Goal: Information Seeking & Learning: Understand process/instructions

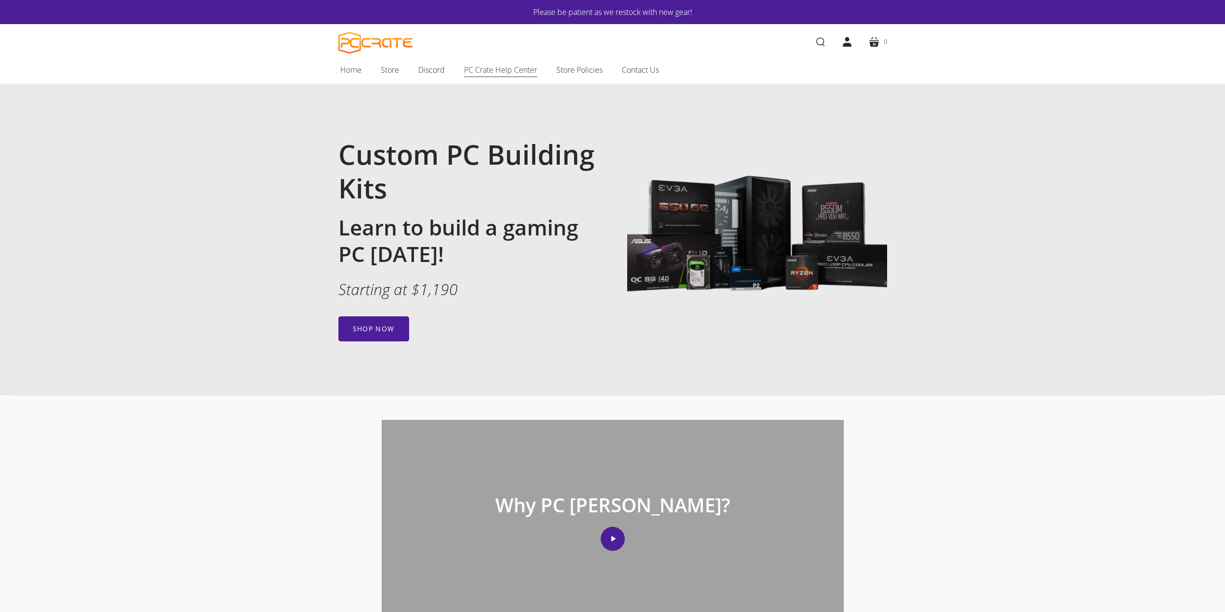
click at [518, 67] on span "PC Crate Help Center" at bounding box center [500, 70] width 73 height 13
click at [395, 335] on link "Shop now" at bounding box center [373, 328] width 71 height 25
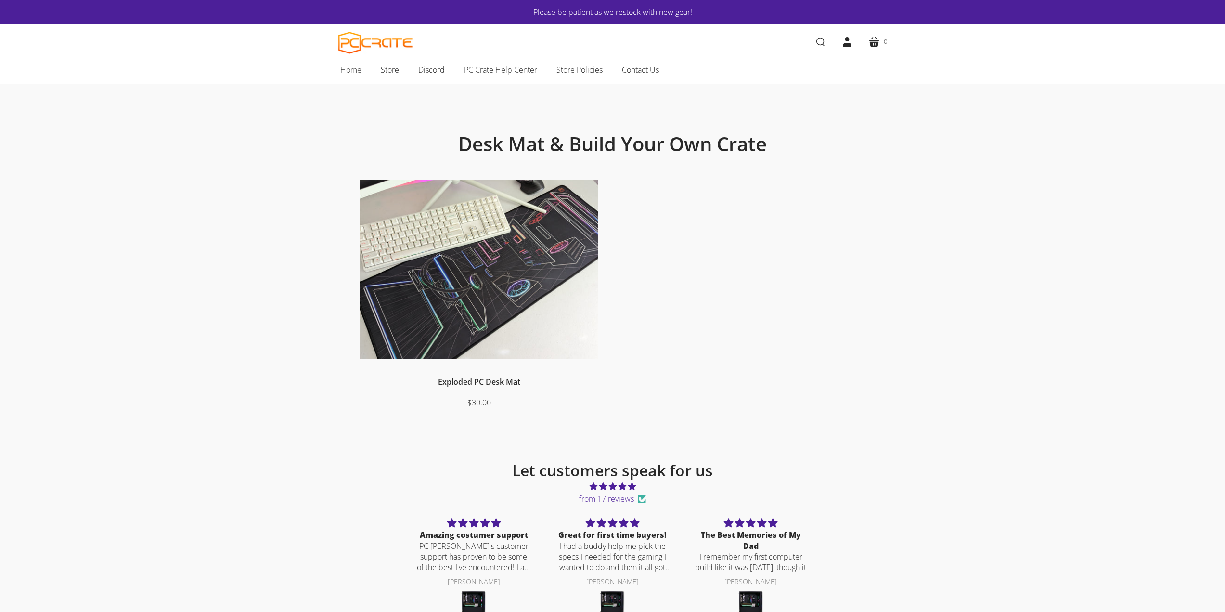
click at [359, 75] on span "Home" at bounding box center [350, 70] width 21 height 13
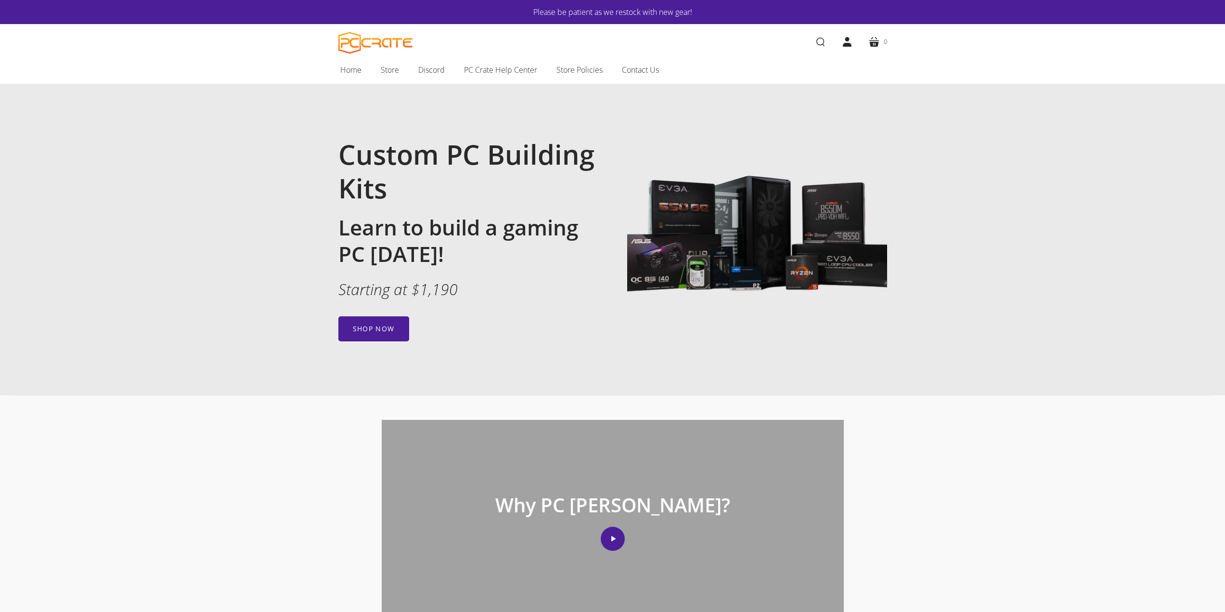
click at [776, 205] on img at bounding box center [757, 238] width 260 height 260
click at [374, 330] on link "Shop now" at bounding box center [373, 328] width 71 height 25
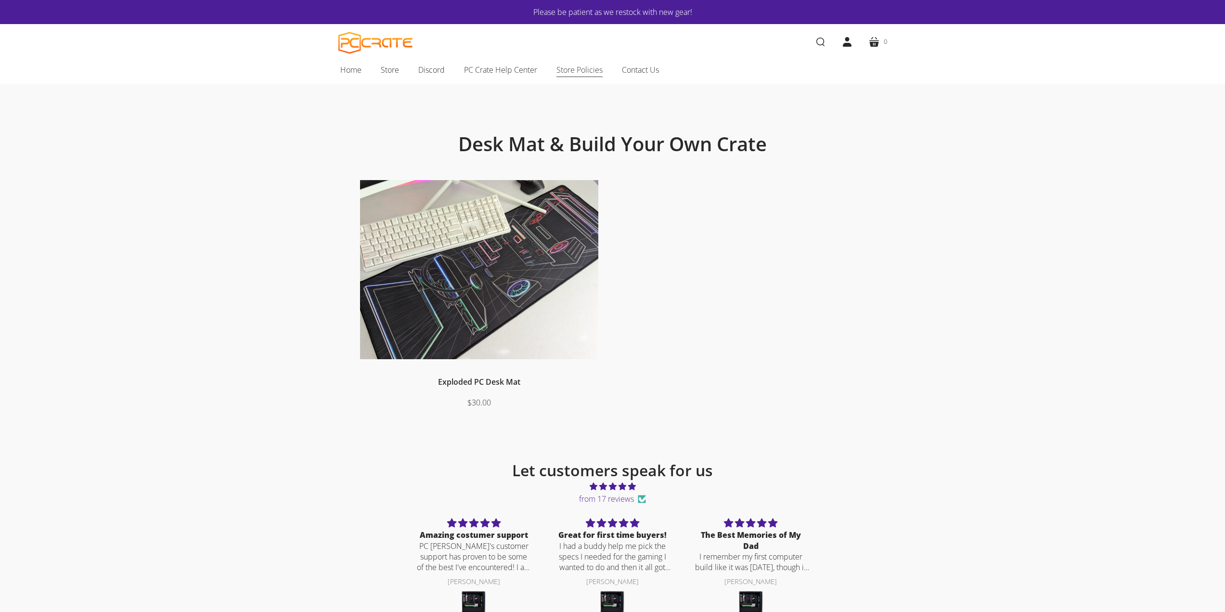
click at [566, 68] on span "Store Policies" at bounding box center [579, 70] width 46 height 13
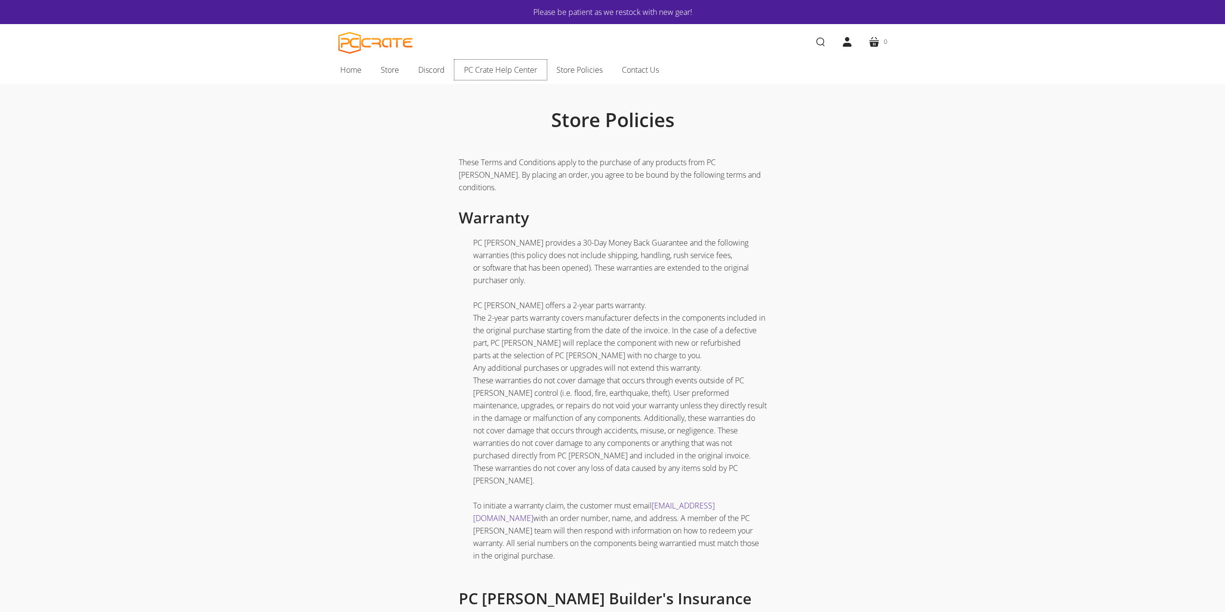
click at [504, 68] on span "PC Crate Help Center" at bounding box center [500, 70] width 73 height 13
